Goal: Information Seeking & Learning: Learn about a topic

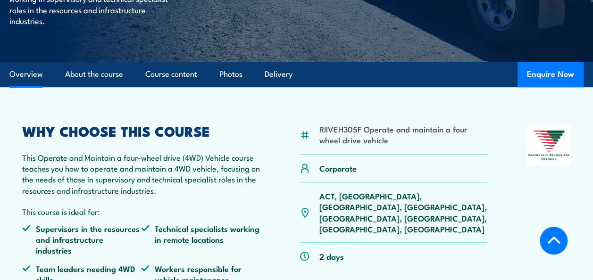
scroll to position [330, 0]
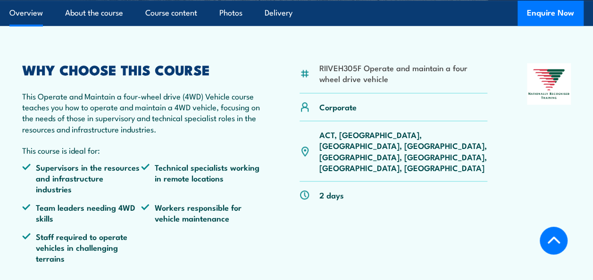
scroll to position [232, 0]
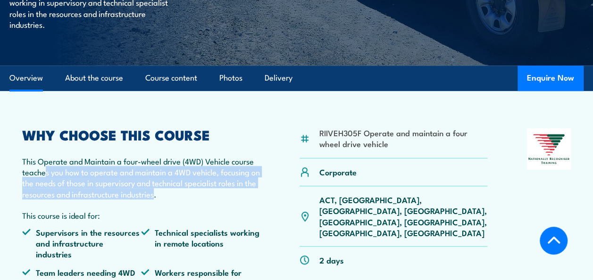
drag, startPoint x: 44, startPoint y: 167, endPoint x: 169, endPoint y: 191, distance: 126.7
click at [169, 191] on p "This Operate and Maintain a four-wheel drive (4WD) Vehicle course teaches you h…" at bounding box center [141, 178] width 238 height 44
click at [70, 170] on p "This Operate and Maintain a four-wheel drive (4WD) Vehicle course teaches you h…" at bounding box center [141, 178] width 238 height 44
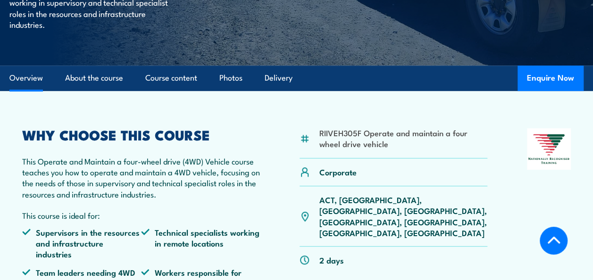
click at [45, 178] on p "This Operate and Maintain a four-wheel drive (4WD) Vehicle course teaches you h…" at bounding box center [141, 178] width 238 height 44
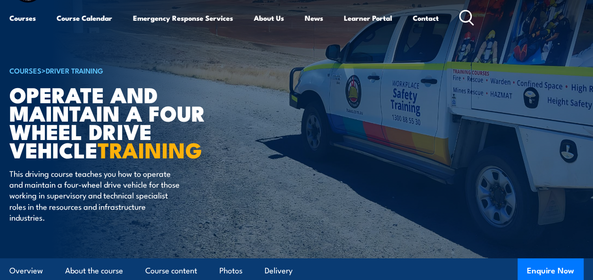
scroll to position [45, 0]
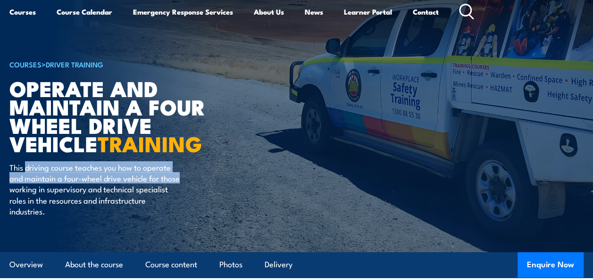
drag, startPoint x: 43, startPoint y: 166, endPoint x: 180, endPoint y: 183, distance: 137.8
click at [180, 183] on p "This driving course teaches you how to operate and maintain a four-wheel drive …" at bounding box center [95, 189] width 172 height 55
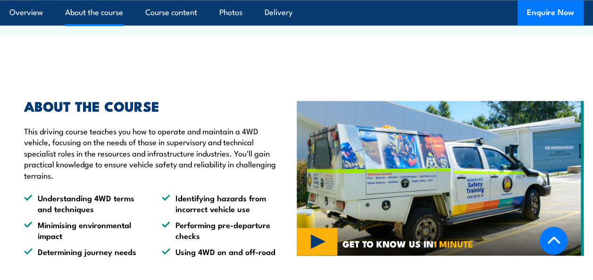
scroll to position [564, 0]
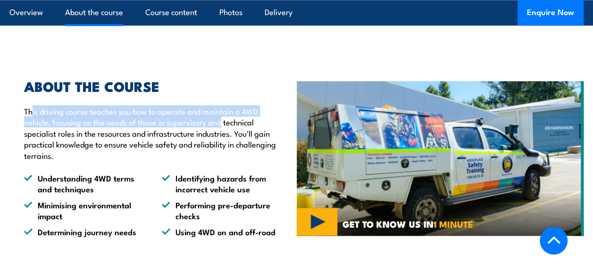
drag, startPoint x: 39, startPoint y: 102, endPoint x: 225, endPoint y: 115, distance: 186.3
click at [225, 115] on p "This driving course teaches you how to operate and maintain a 4WD vehicle, focu…" at bounding box center [153, 133] width 258 height 55
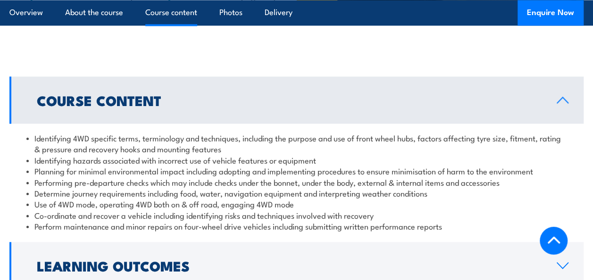
scroll to position [847, 0]
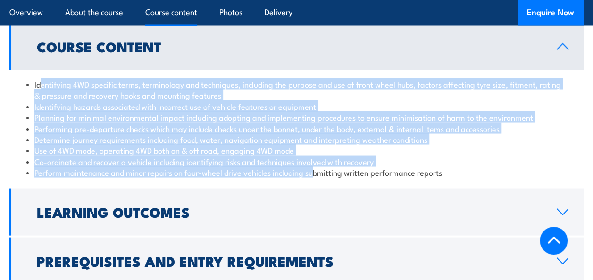
drag, startPoint x: 85, startPoint y: 86, endPoint x: 313, endPoint y: 159, distance: 239.4
click at [314, 159] on ul "Identifying 4WD specific terms, terminology and techniques, including the purpo…" at bounding box center [296, 128] width 540 height 100
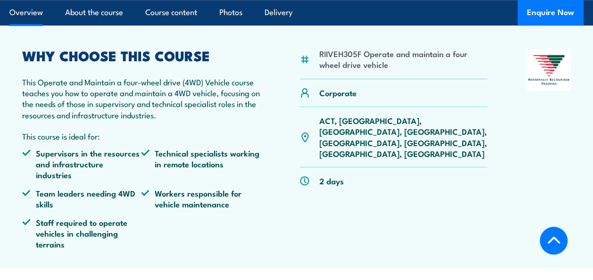
scroll to position [0, 0]
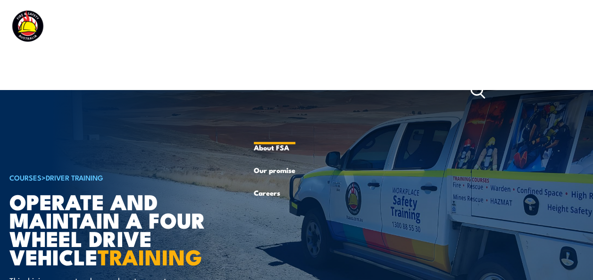
click at [256, 55] on link "About Us" at bounding box center [275, 91] width 42 height 91
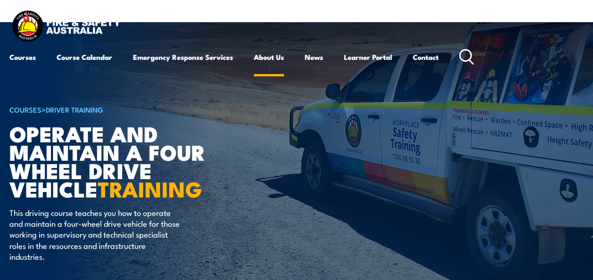
click at [261, 55] on link "About Us" at bounding box center [269, 57] width 30 height 23
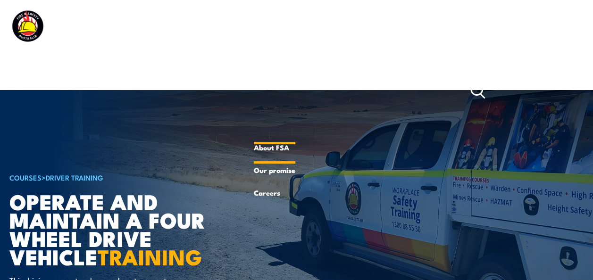
click at [274, 148] on link "About FSA" at bounding box center [275, 147] width 42 height 23
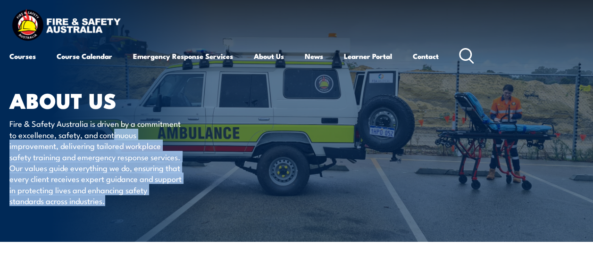
drag, startPoint x: 42, startPoint y: 152, endPoint x: 167, endPoint y: 202, distance: 134.4
click at [167, 202] on p "Fire & Safety Australia is driven by a commitment to excellence, safety, and co…" at bounding box center [95, 162] width 172 height 88
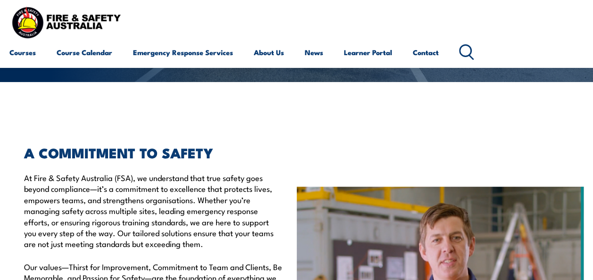
scroll to position [189, 0]
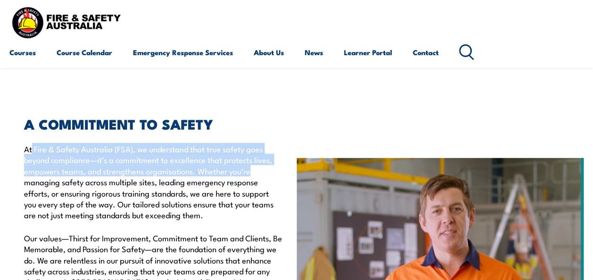
drag, startPoint x: 33, startPoint y: 148, endPoint x: 272, endPoint y: 168, distance: 239.5
click at [272, 168] on p "At Fire & Safety Australia (FSA), we understand that true safety goes beyond co…" at bounding box center [153, 181] width 258 height 77
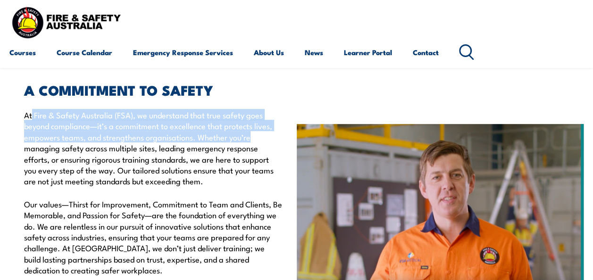
scroll to position [236, 0]
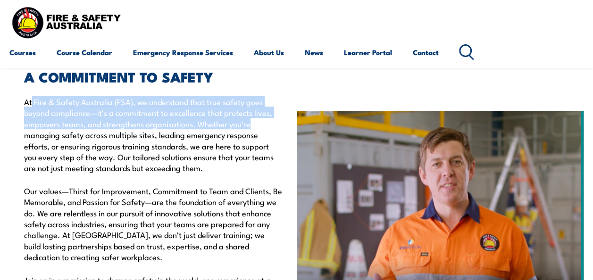
click at [72, 129] on p "At Fire & Safety Australia (FSA), we understand that true safety goes beyond co…" at bounding box center [153, 134] width 258 height 77
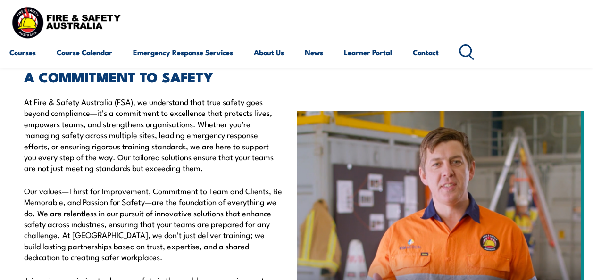
click at [42, 129] on p "At Fire & Safety Australia (FSA), we understand that true safety goes beyond co…" at bounding box center [153, 134] width 258 height 77
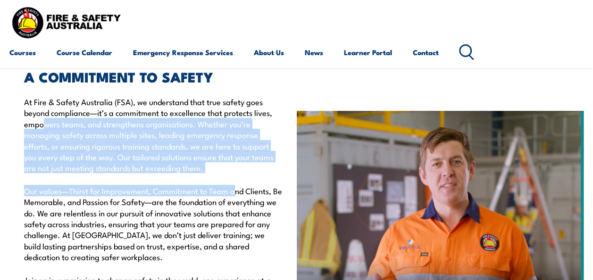
drag, startPoint x: 42, startPoint y: 129, endPoint x: 233, endPoint y: 178, distance: 197.1
click at [233, 178] on div "A COMMITMENT TO SAFETY At Fire & Safety Australia (FSA), we understand that tru…" at bounding box center [149, 214] width 268 height 288
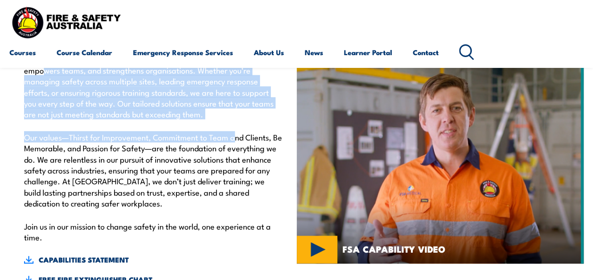
scroll to position [330, 0]
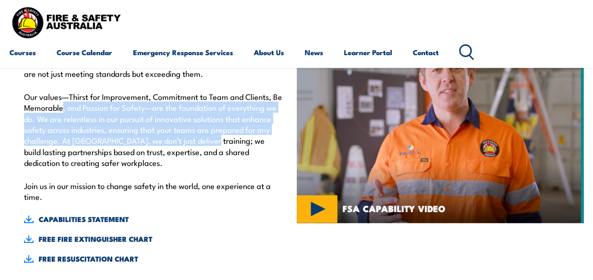
drag, startPoint x: 67, startPoint y: 108, endPoint x: 205, endPoint y: 142, distance: 142.2
click at [205, 142] on p "Our values—Thirst for Improvement, Commitment to Team and Clients, Be Memorable…" at bounding box center [153, 129] width 258 height 77
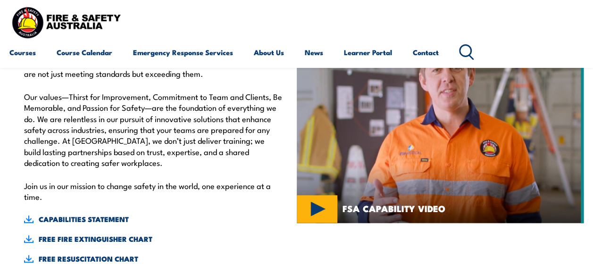
click at [75, 158] on p "Our values—Thirst for Improvement, Commitment to Team and Clients, Be Memorable…" at bounding box center [153, 129] width 258 height 77
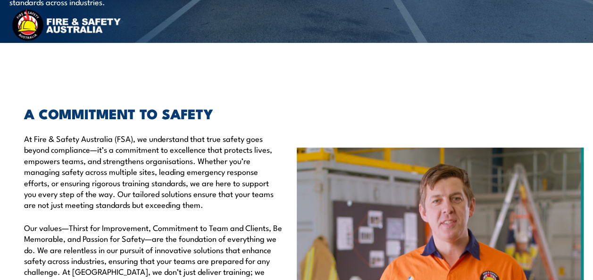
scroll to position [0, 0]
